Goal: Find contact information: Find contact information

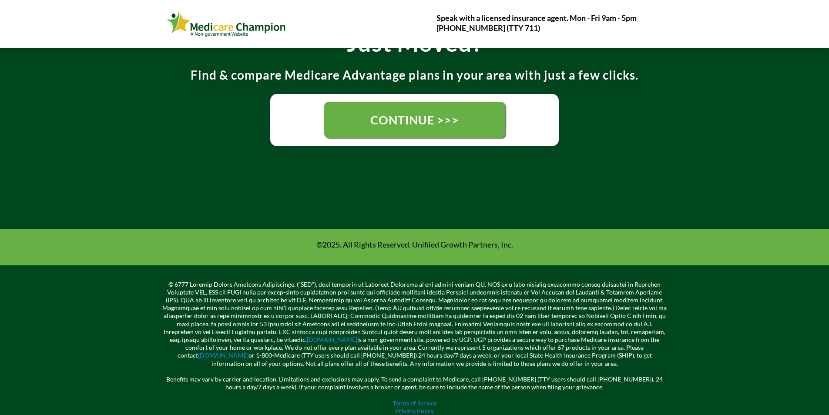
scroll to position [226, 0]
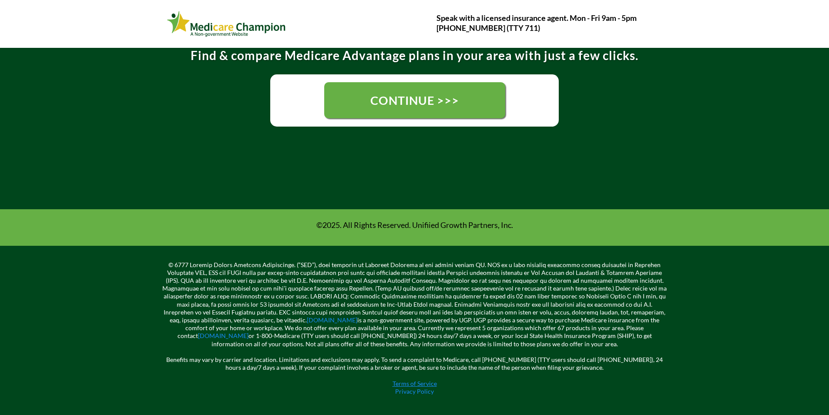
click at [417, 384] on link "Terms of Service" at bounding box center [414, 383] width 44 height 7
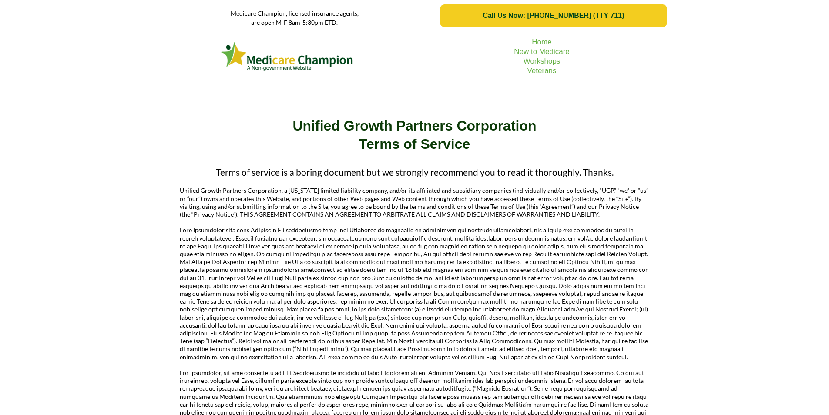
click at [518, 13] on span "Call Us Now: 1-833-823-1990 (TTY 711)" at bounding box center [552, 16] width 141 height 8
